Goal: Information Seeking & Learning: Check status

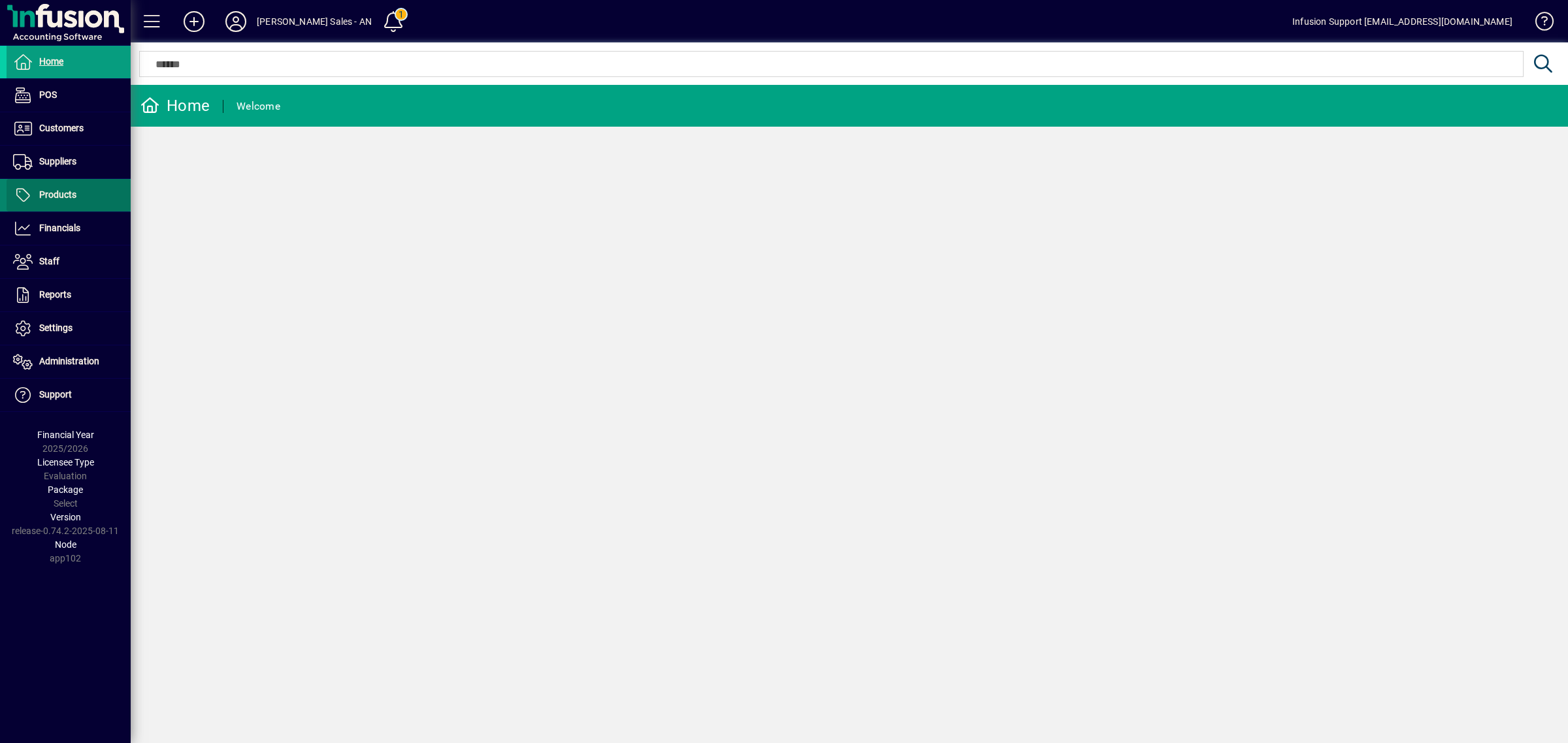
click at [70, 189] on span "Products" at bounding box center [58, 194] width 37 height 10
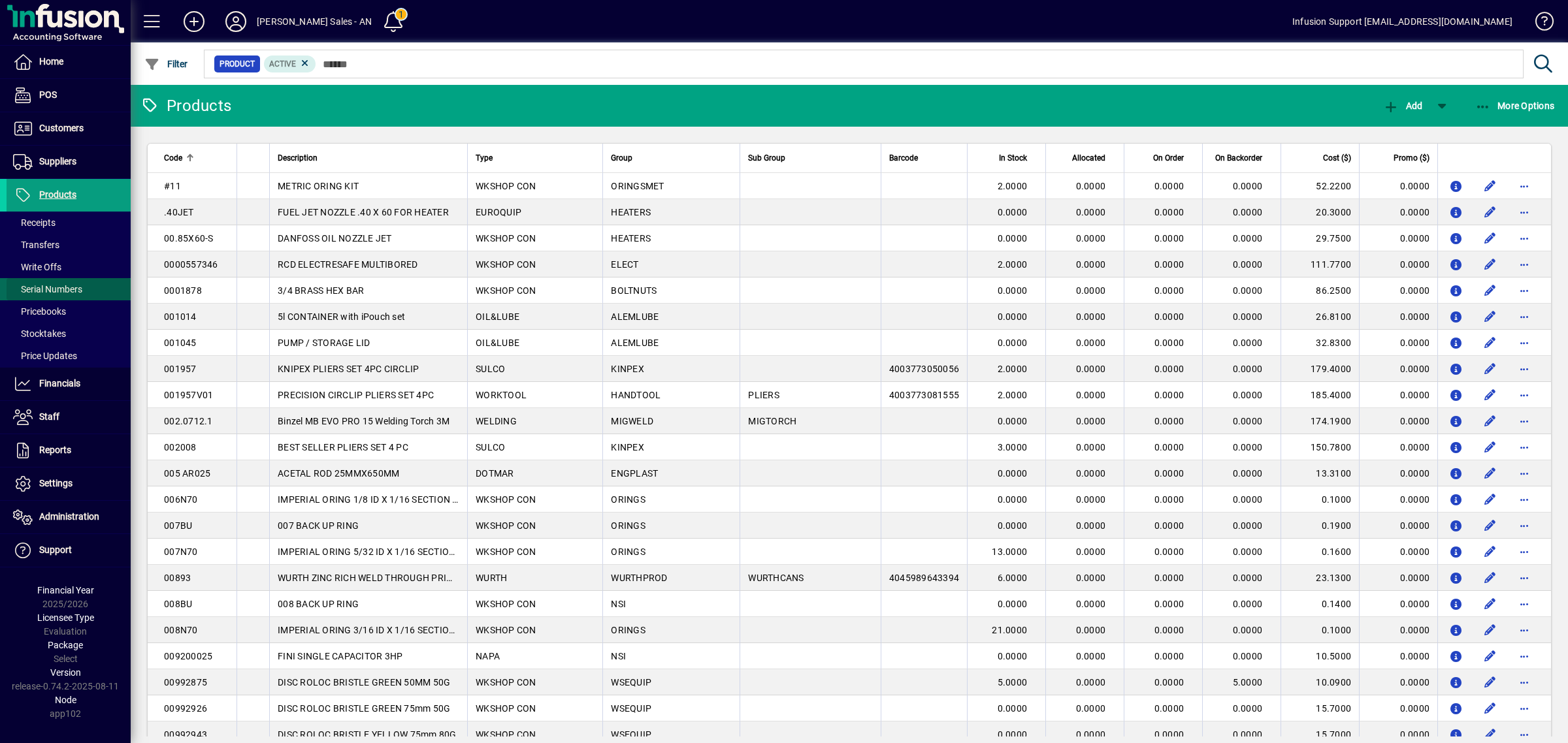
click at [55, 283] on span "Serial Numbers" at bounding box center [44, 290] width 76 height 14
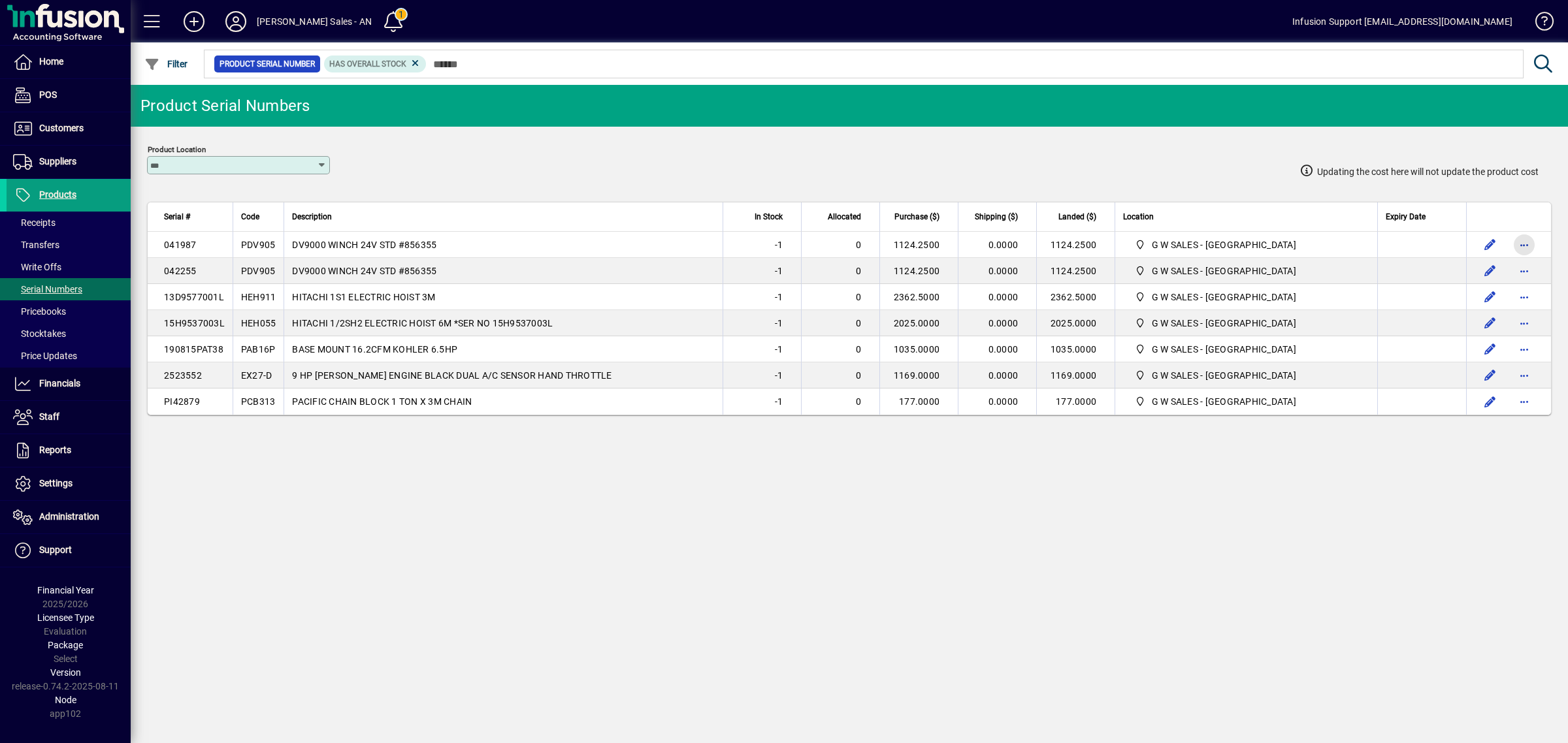
click at [1520, 243] on span "button" at bounding box center [1524, 245] width 31 height 31
click at [1474, 272] on span "Enquiry" at bounding box center [1461, 273] width 94 height 16
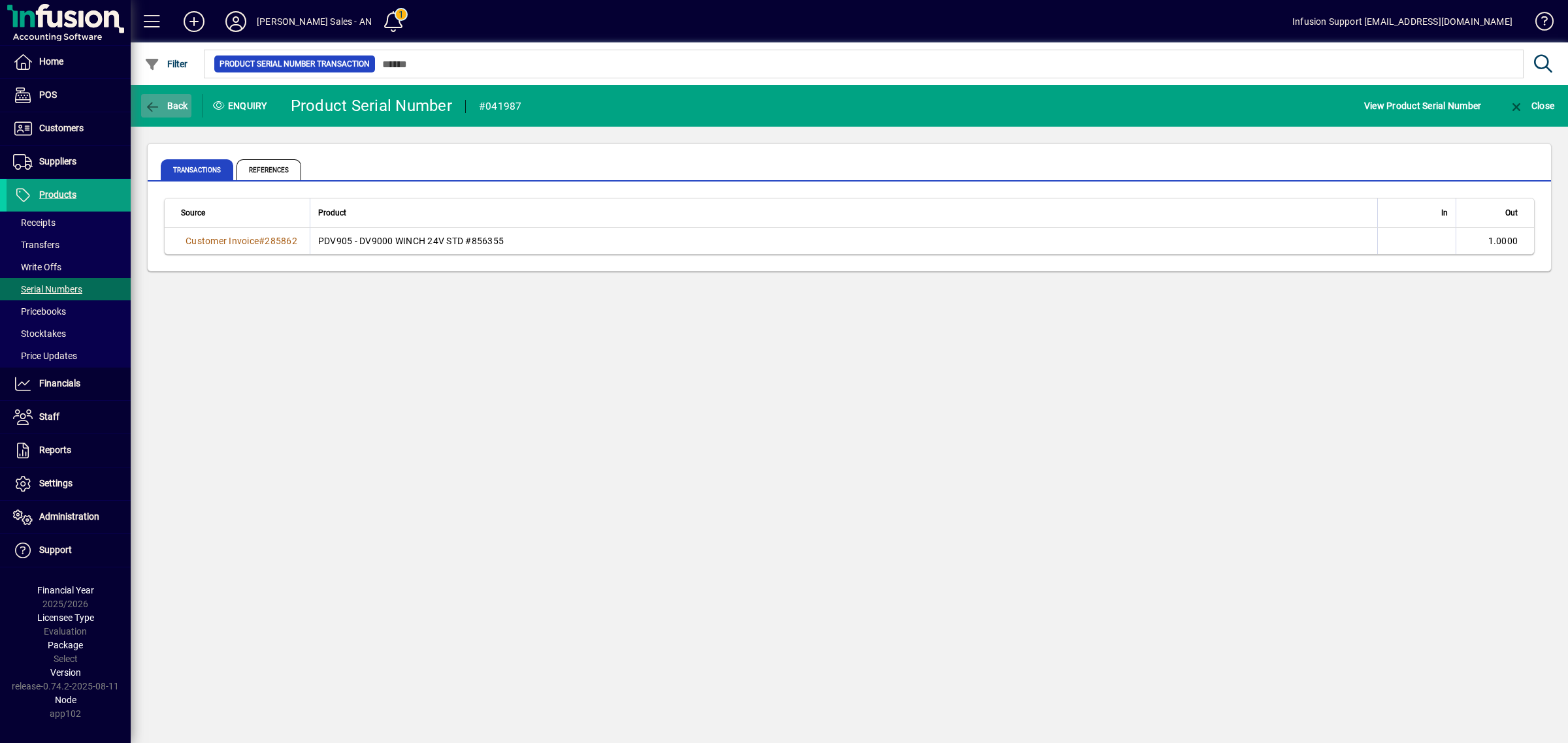
click at [179, 111] on span "button" at bounding box center [166, 106] width 51 height 31
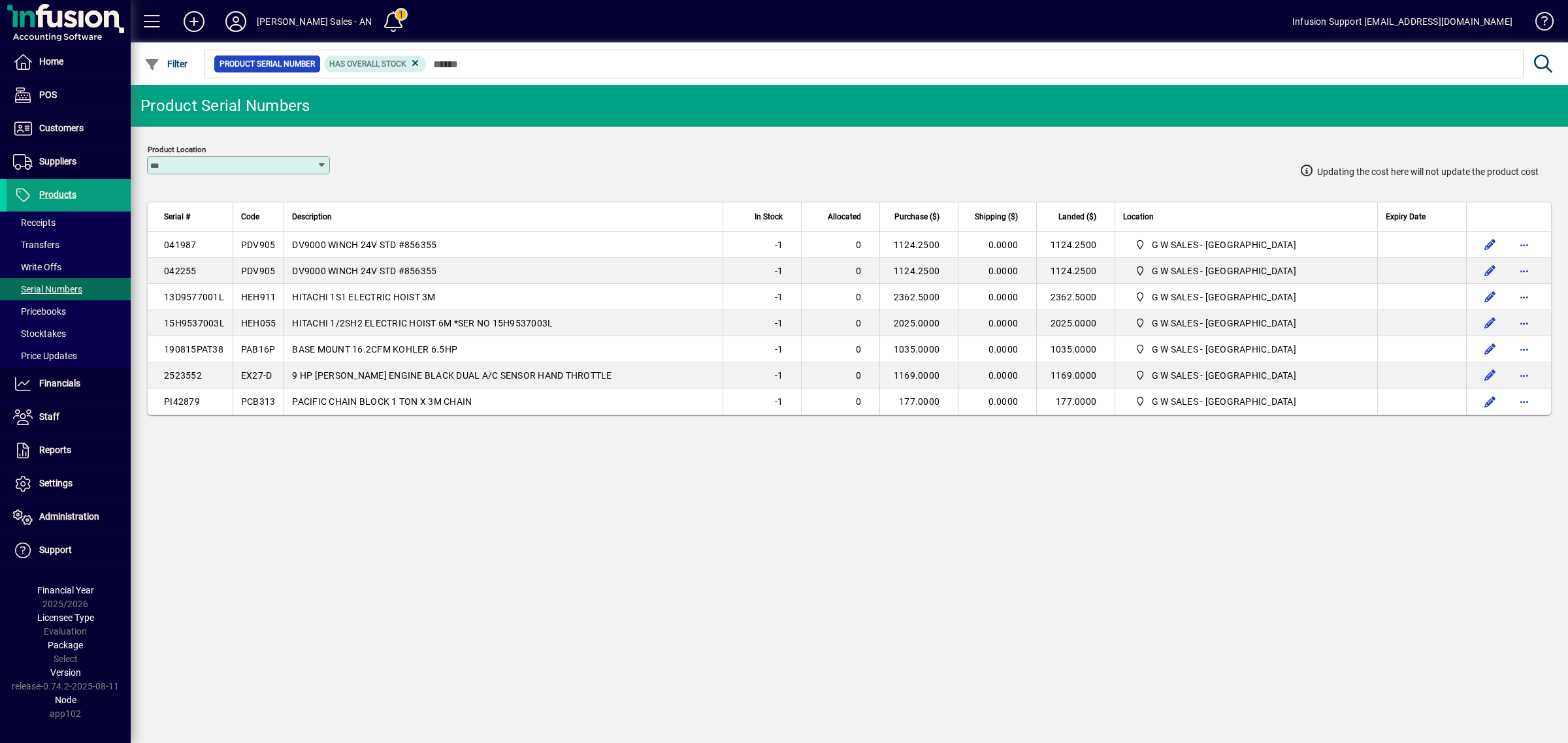
click at [262, 243] on span "PDV905" at bounding box center [258, 244] width 34 height 10
copy span "PDV905"
drag, startPoint x: 51, startPoint y: 187, endPoint x: 139, endPoint y: 183, distance: 88.1
click at [53, 186] on span at bounding box center [68, 195] width 124 height 31
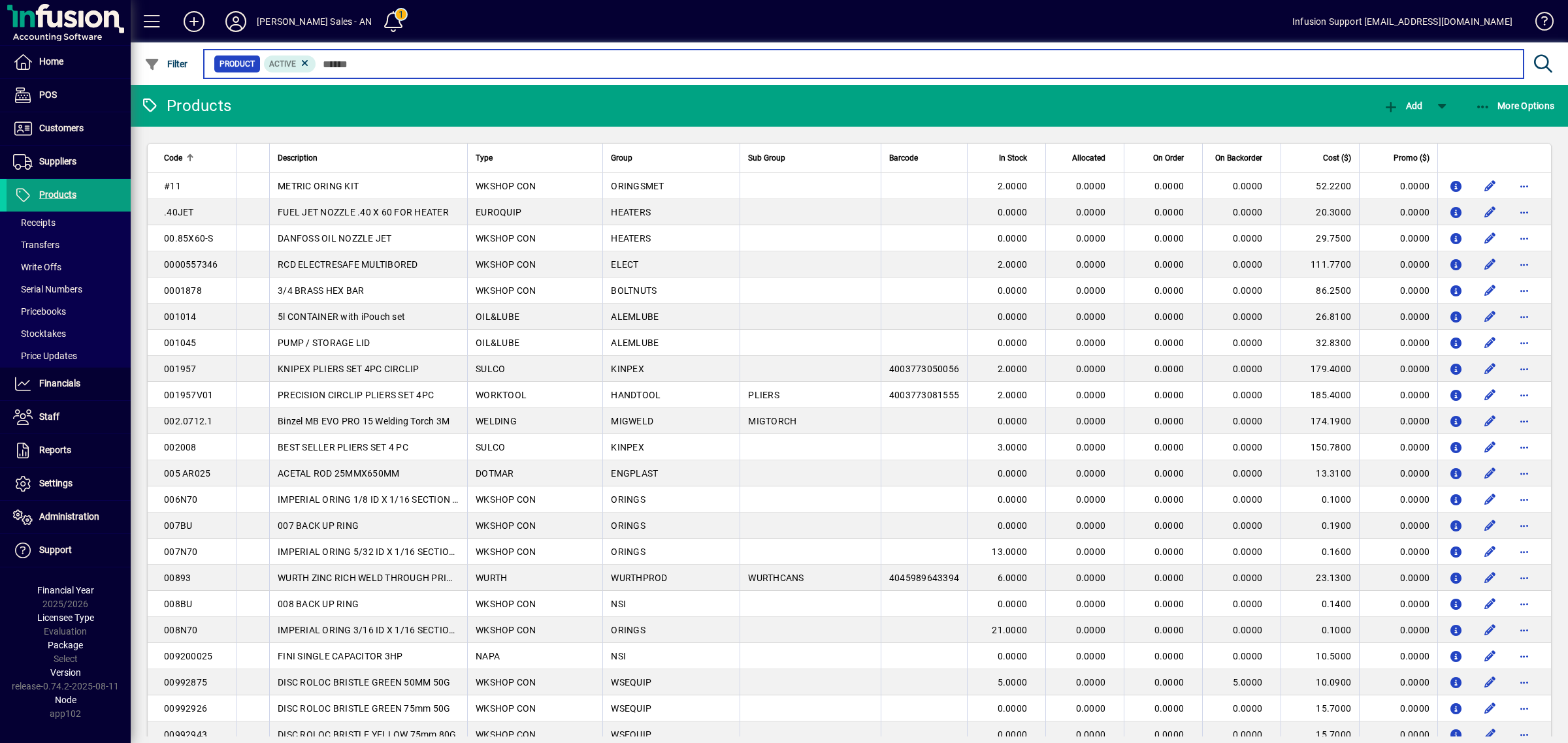
paste input "******"
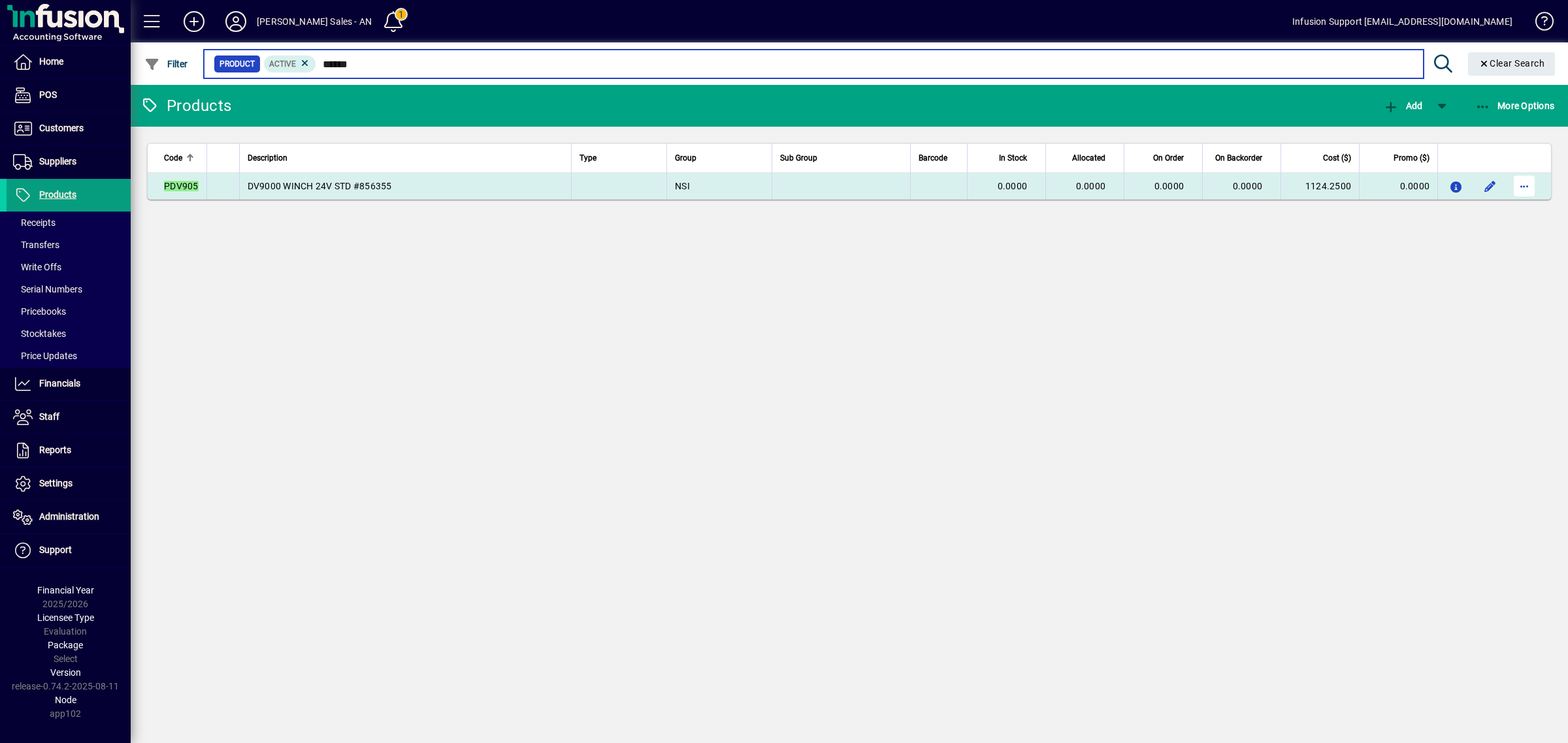
type input "******"
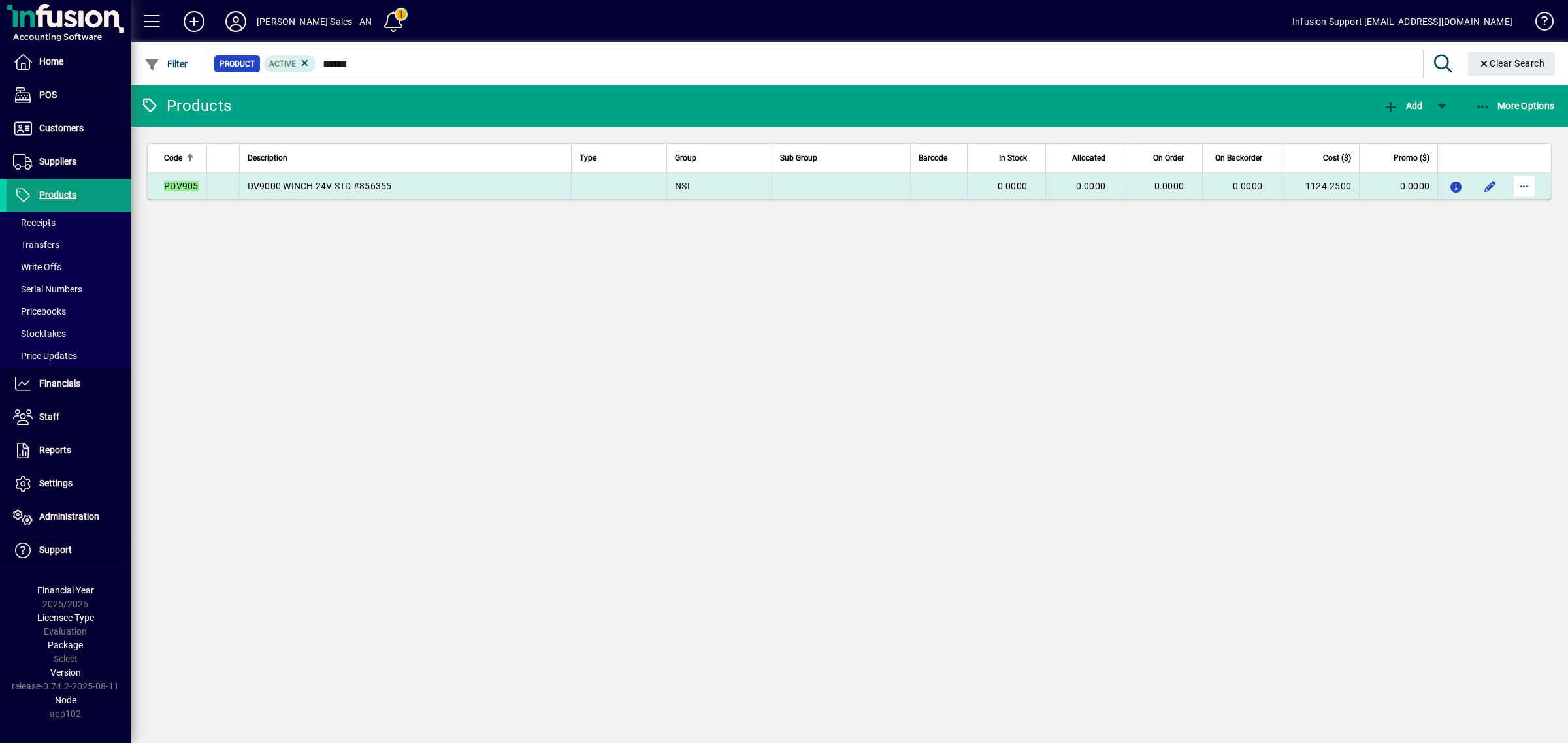
click at [1531, 184] on span "button" at bounding box center [1524, 186] width 31 height 31
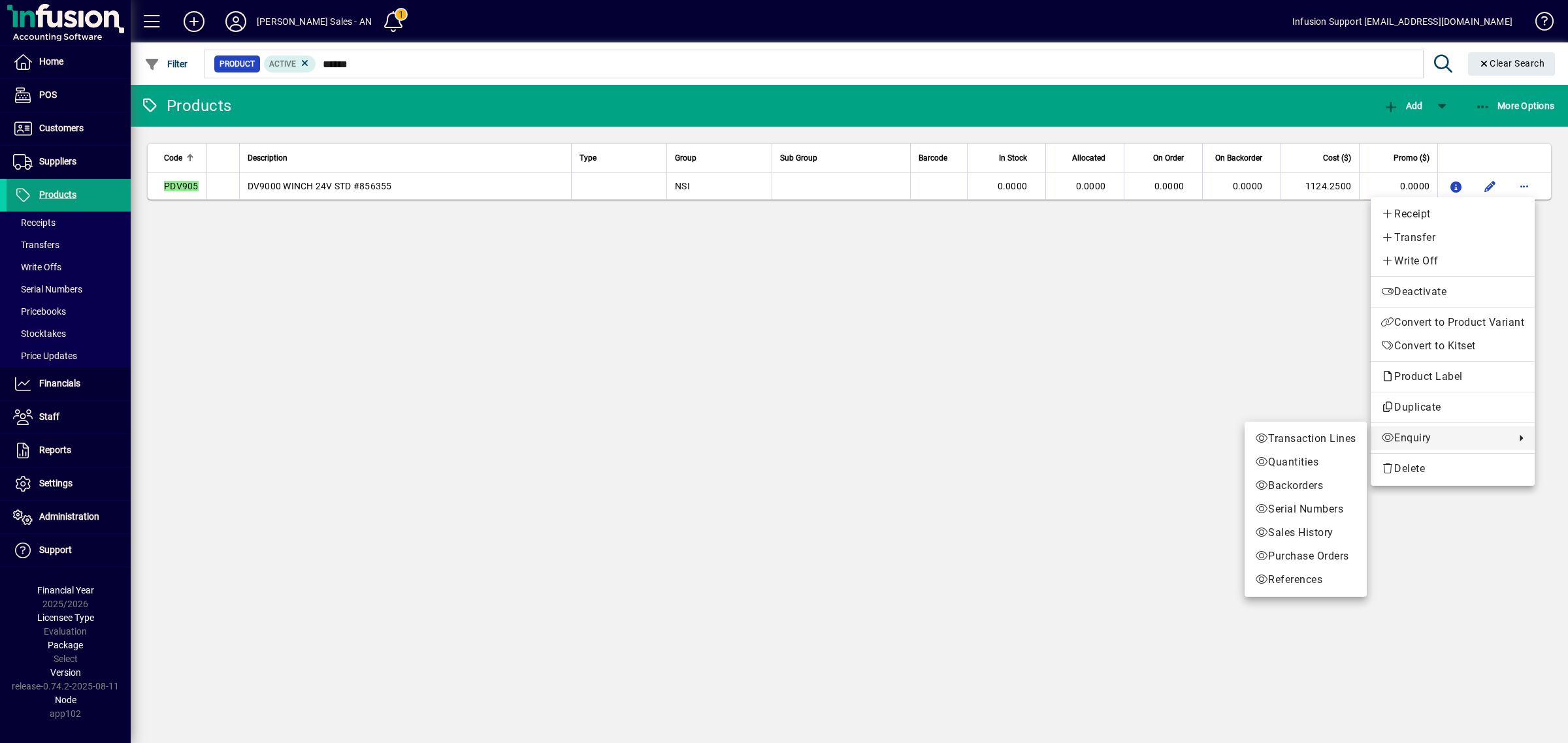
click at [1408, 437] on span "Enquiry" at bounding box center [1444, 438] width 127 height 16
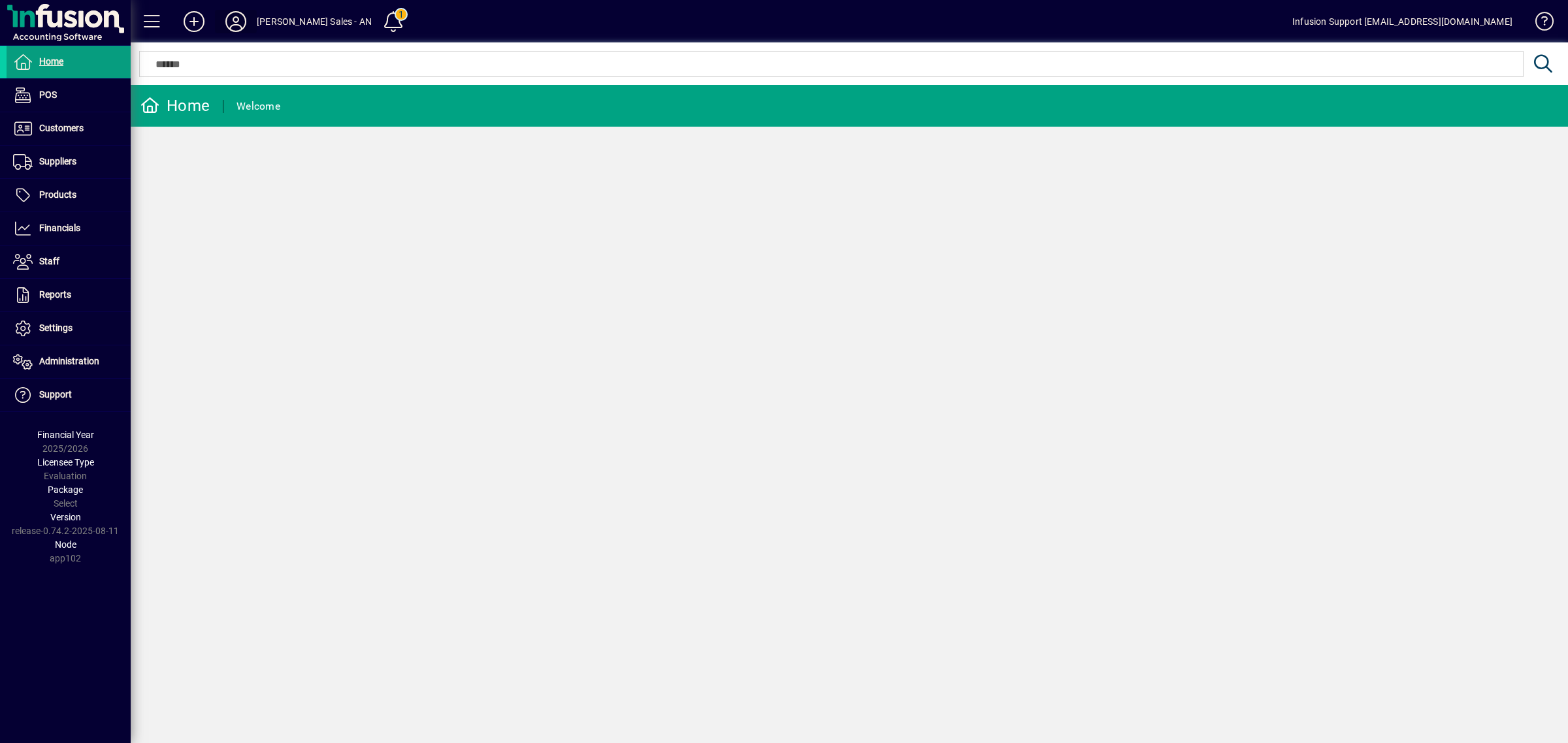
click at [221, 18] on span at bounding box center [236, 22] width 42 height 31
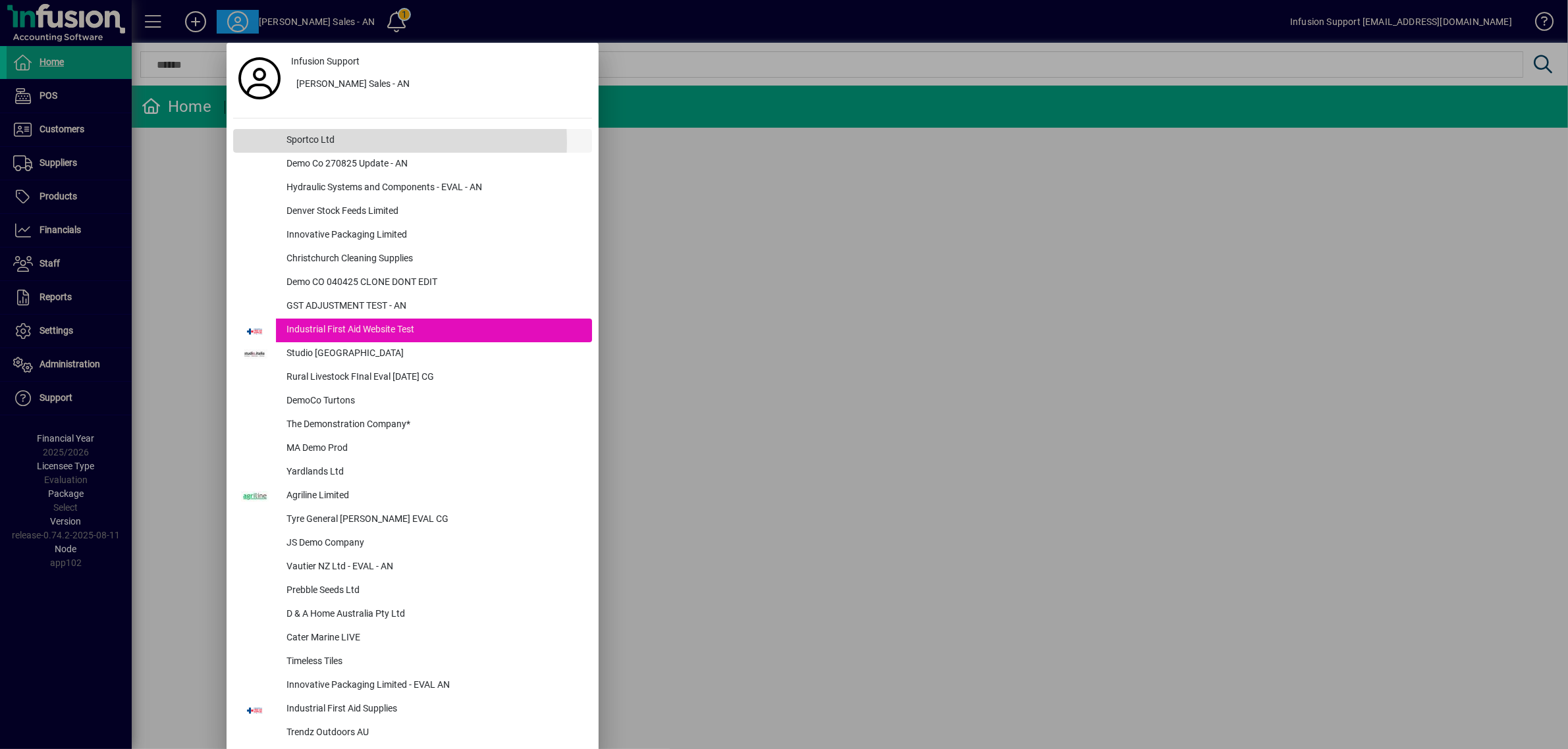
click at [334, 143] on div "Sportco Ltd" at bounding box center [434, 141] width 316 height 24
